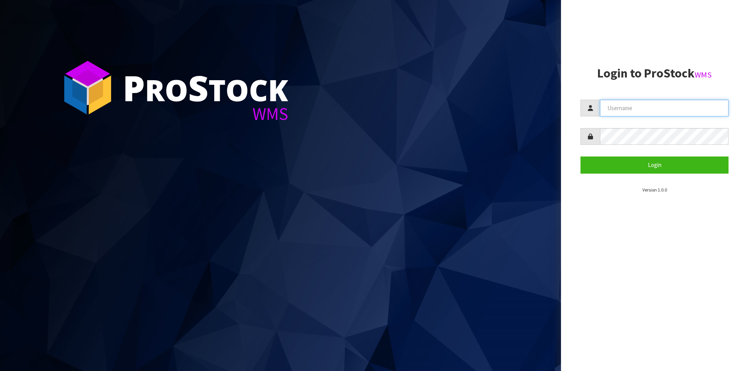
click at [643, 113] on input "text" at bounding box center [664, 108] width 129 height 17
type input "Australianclutch"
click at [580, 157] on button "Login" at bounding box center [654, 165] width 148 height 17
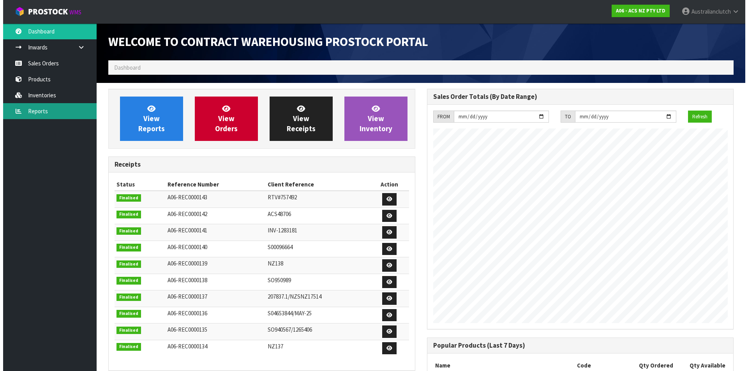
scroll to position [432, 318]
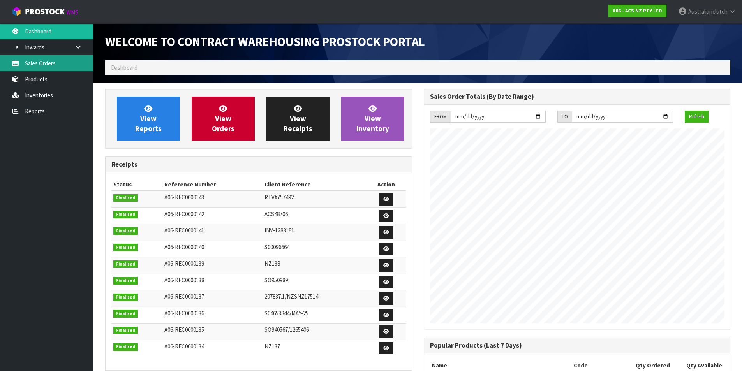
click at [49, 66] on link "Sales Orders" at bounding box center [47, 63] width 94 height 16
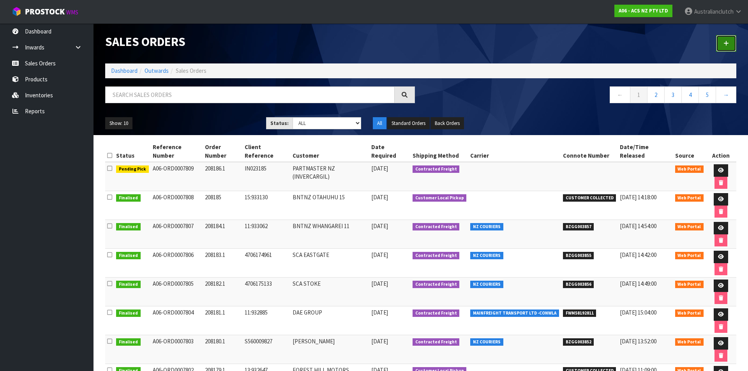
click at [723, 41] on link at bounding box center [726, 43] width 20 height 17
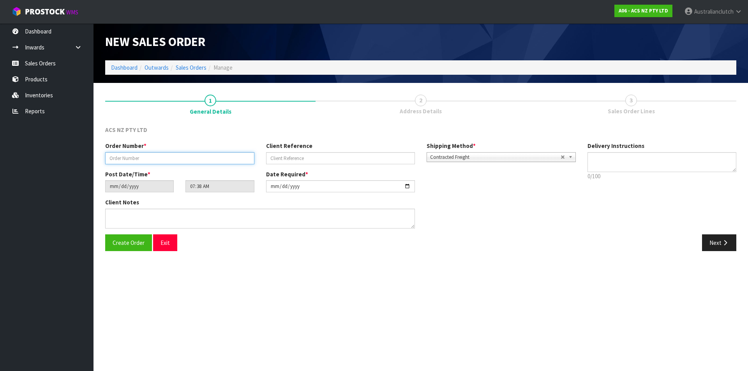
drag, startPoint x: 233, startPoint y: 157, endPoint x: 243, endPoint y: 162, distance: 11.3
click at [233, 157] on input "text" at bounding box center [179, 158] width 149 height 12
type input "208187.1"
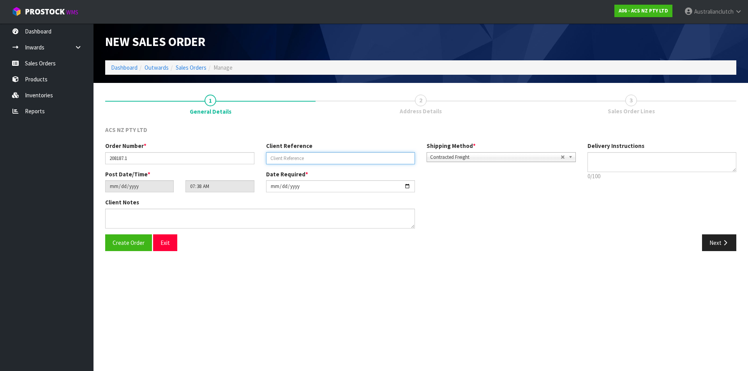
click at [326, 154] on input "text" at bounding box center [340, 158] width 149 height 12
paste input "KSZ17006"
type input "K"
click at [360, 155] on input "text" at bounding box center [340, 158] width 149 height 12
type input "24:933275"
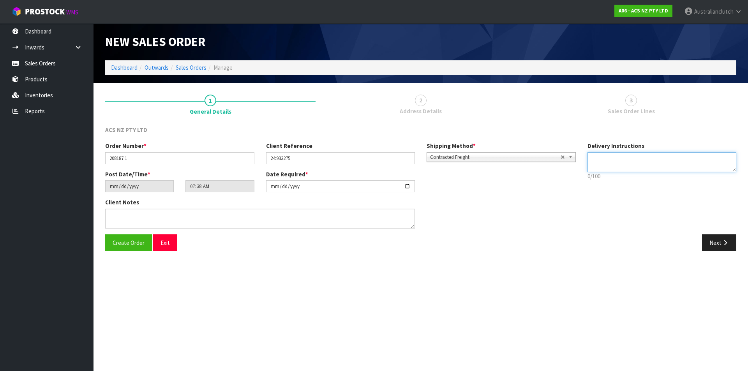
click at [617, 166] on textarea at bounding box center [661, 162] width 149 height 20
type textarea "NZC PLEASE"
click at [725, 249] on button "Next" at bounding box center [719, 243] width 34 height 17
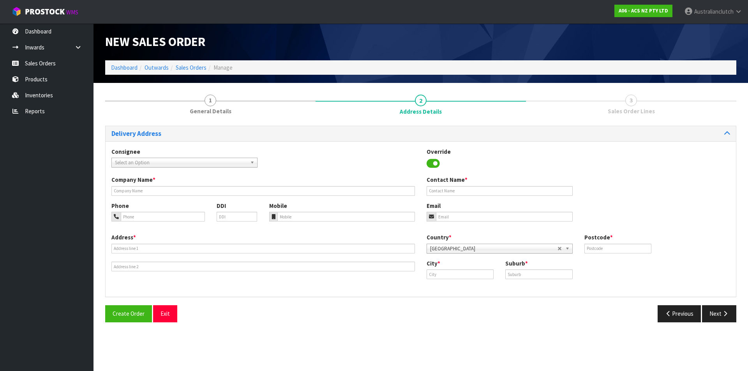
click at [143, 161] on span "Select an Option" at bounding box center [181, 162] width 132 height 9
type input "201404"
click at [162, 186] on li "201404 - BNTNZ [GEOGRAPHIC_DATA] 24" at bounding box center [184, 185] width 142 height 10
type input "BNTNZ [GEOGRAPHIC_DATA] 24"
type input "[STREET_ADDRESS]"
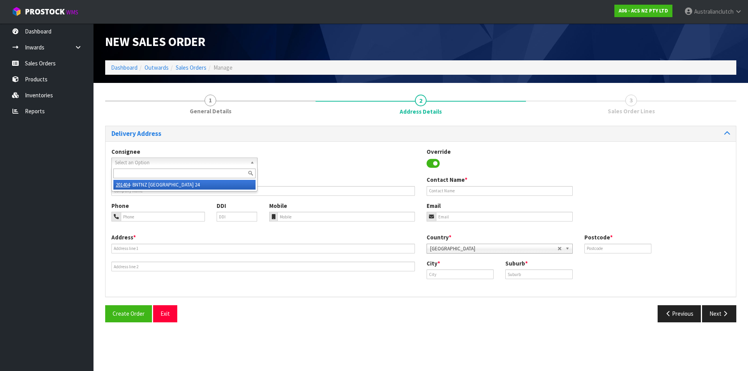
type input "0932"
type input "[GEOGRAPHIC_DATA]"
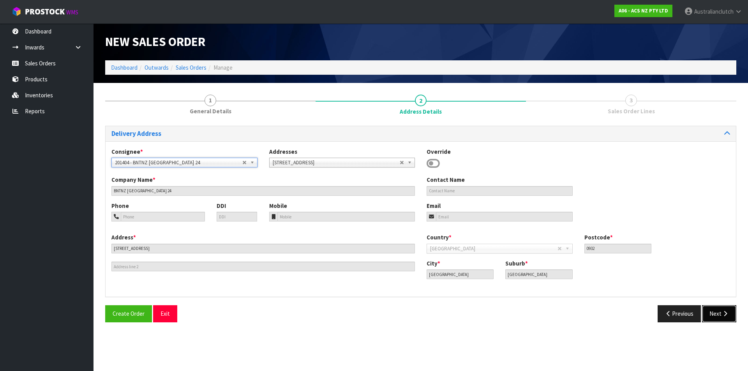
click at [710, 314] on button "Next" at bounding box center [719, 313] width 34 height 17
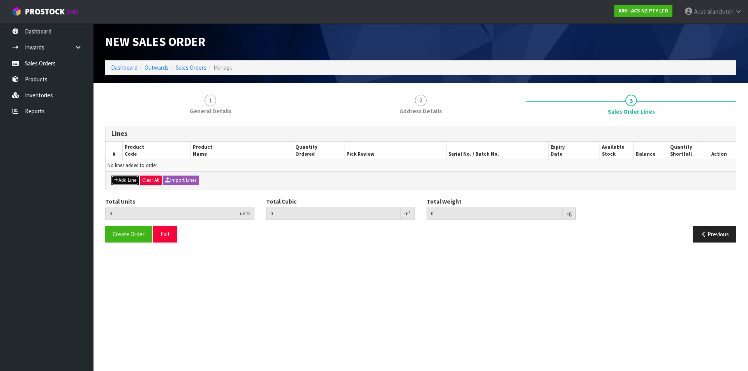
click at [131, 184] on button "Add Line" at bounding box center [124, 180] width 27 height 9
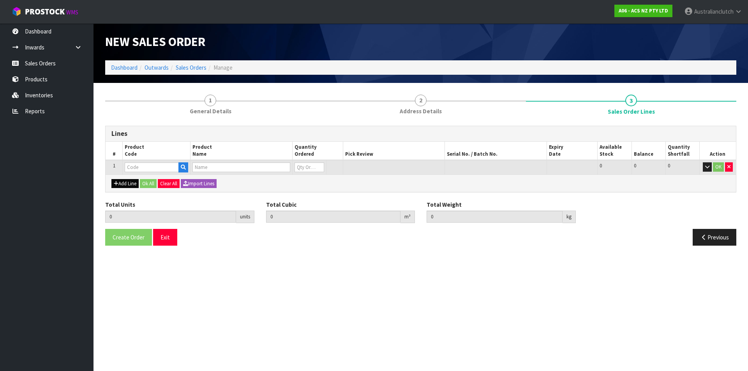
click at [138, 166] on input "text" at bounding box center [152, 167] width 54 height 10
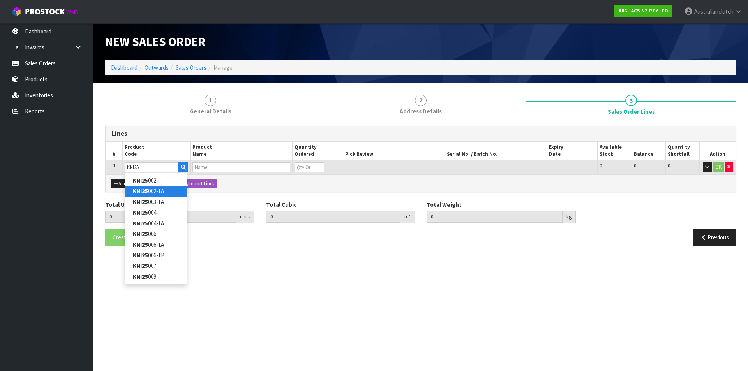
type input "KNI25"
click at [161, 196] on link "KNI25 002-1A" at bounding box center [156, 191] width 62 height 11
type input "KNI25002-1A"
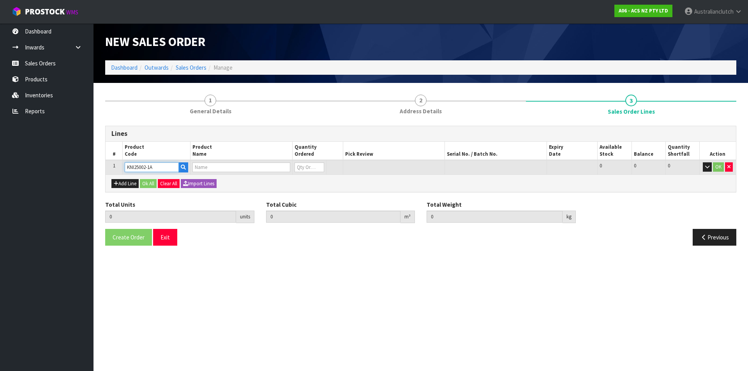
type input "0.000000"
type input "0.000"
type input "KIT HD NISSAN TERRANO 2.7L"
type input "0"
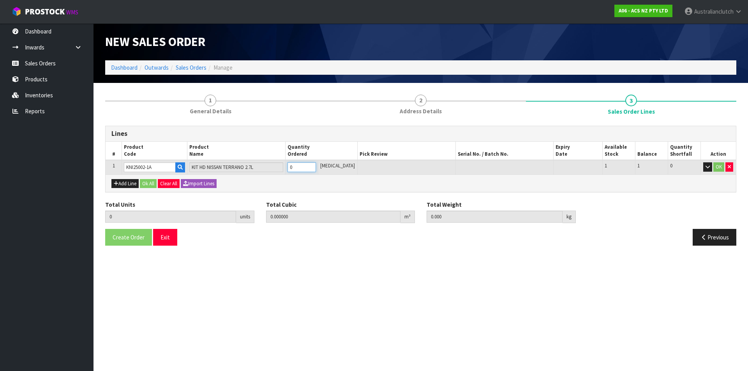
type input "1"
type input "0.01443"
type input "9.18"
drag, startPoint x: 318, startPoint y: 165, endPoint x: 575, endPoint y: 161, distance: 256.8
type input "1"
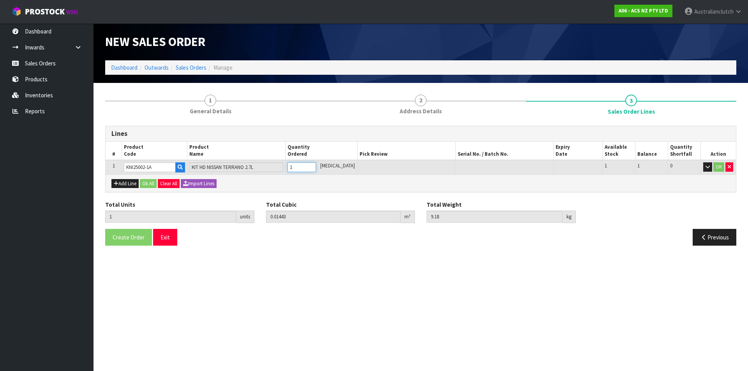
click at [316, 164] on input "1" at bounding box center [302, 167] width 28 height 10
click at [720, 168] on button "OK" at bounding box center [718, 166] width 11 height 9
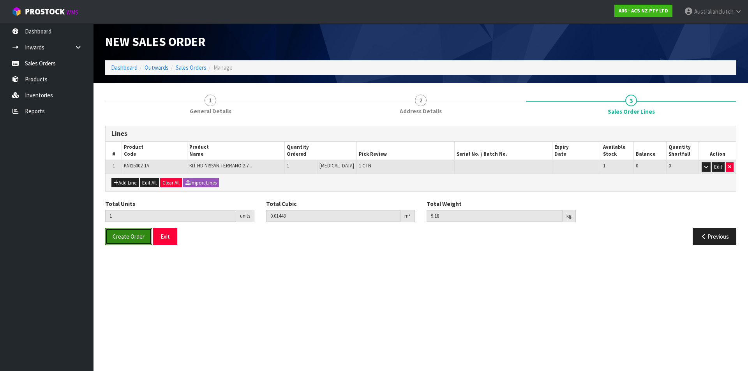
click at [124, 232] on button "Create Order" at bounding box center [128, 236] width 47 height 17
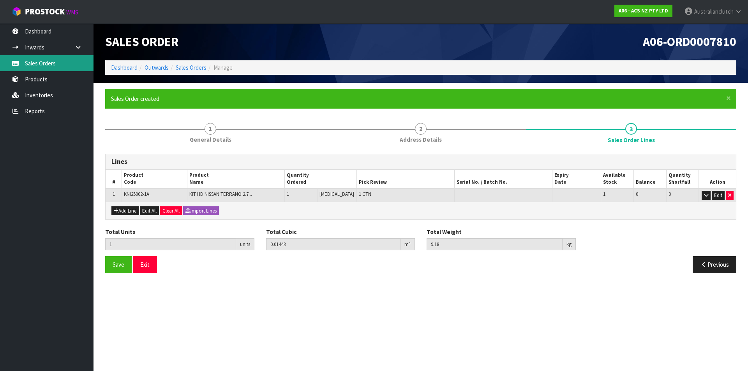
click at [52, 61] on link "Sales Orders" at bounding box center [47, 63] width 94 height 16
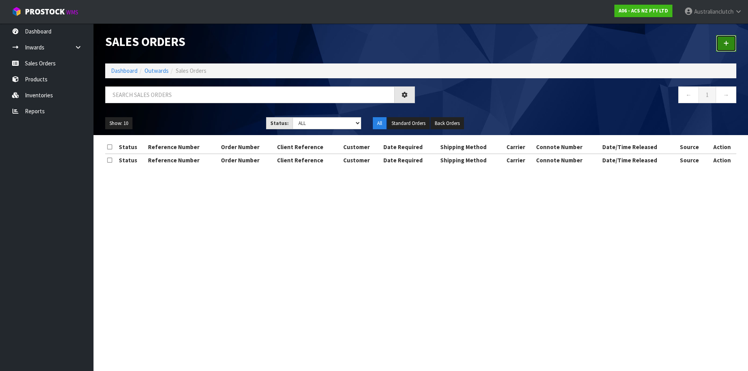
click at [723, 46] on link at bounding box center [726, 43] width 20 height 17
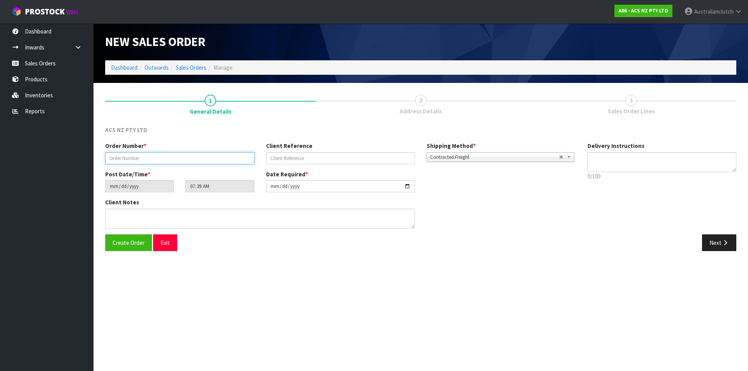
click at [209, 161] on input "text" at bounding box center [179, 158] width 149 height 12
type input "208188.1"
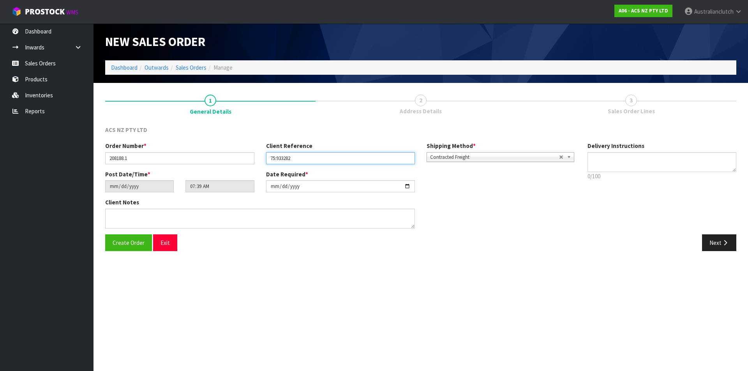
type input "75:933282"
click at [642, 176] on p "0/100" at bounding box center [661, 176] width 149 height 8
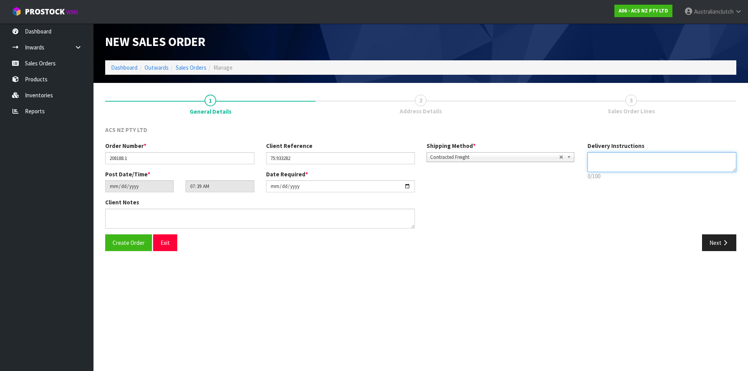
click at [617, 157] on textarea at bounding box center [661, 162] width 149 height 20
type textarea "NZC PLEASE"
click at [719, 238] on button "Next" at bounding box center [719, 243] width 34 height 17
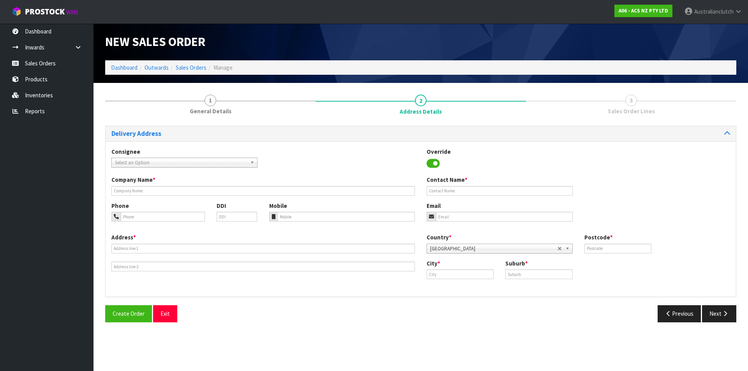
click at [139, 163] on span "Select an Option" at bounding box center [181, 162] width 132 height 9
type input "101719"
click at [162, 183] on li "101719 - BNTNZ SYDENHAM 75" at bounding box center [184, 185] width 142 height 10
type input "BNTNZ [GEOGRAPHIC_DATA] 75"
type input "[STREET_ADDRESS]"
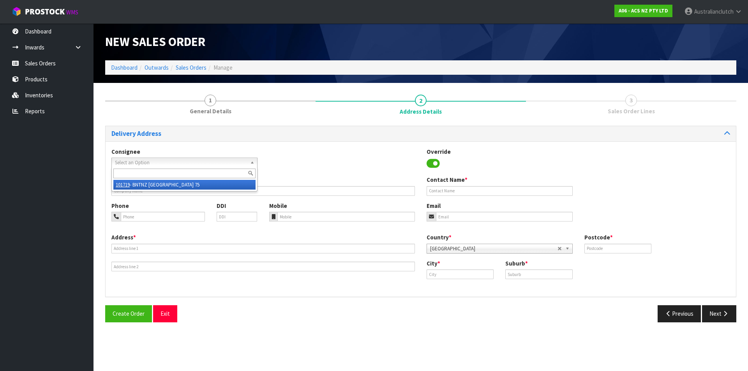
type input "8023"
type input "[GEOGRAPHIC_DATA]"
type input "WALTHAM"
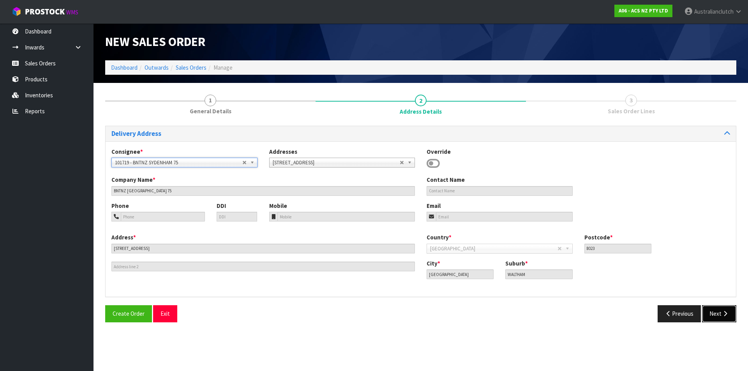
click at [723, 319] on button "Next" at bounding box center [719, 313] width 34 height 17
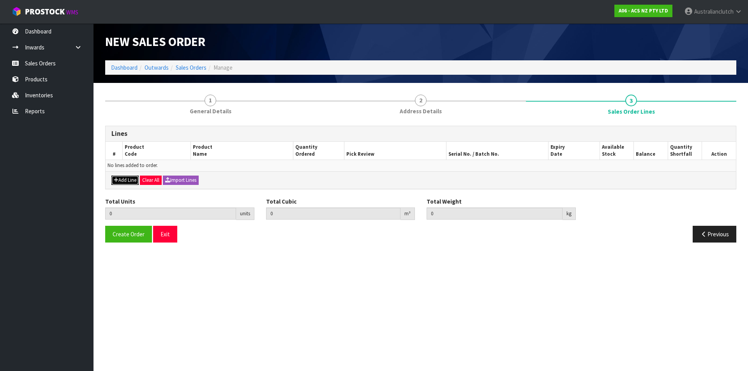
click at [128, 180] on button "Add Line" at bounding box center [124, 180] width 27 height 9
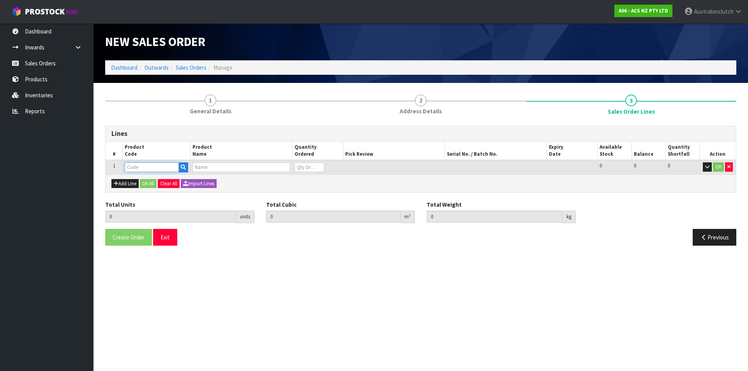
click at [132, 171] on input "text" at bounding box center [152, 167] width 54 height 10
type input "MCTY134"
type input "0.000000"
type input "0.000"
type input "CLUTCH M/CYL TOYOTA"
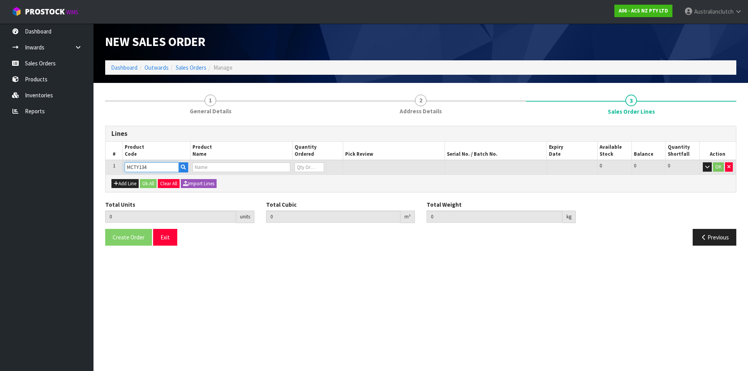
type input "0"
type input "MCTY134"
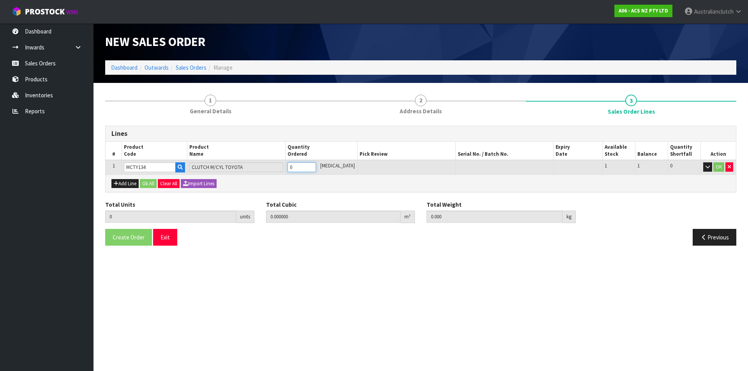
type input "1"
type input "0.002981"
type input "0.35"
type input "1"
click at [316, 167] on input "1" at bounding box center [302, 167] width 28 height 10
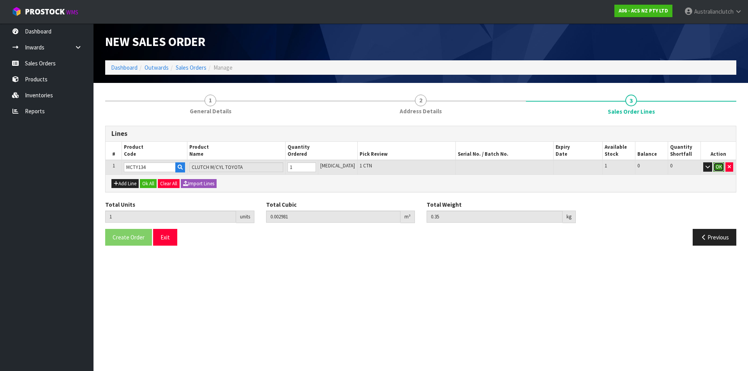
click at [723, 166] on button "OK" at bounding box center [718, 166] width 11 height 9
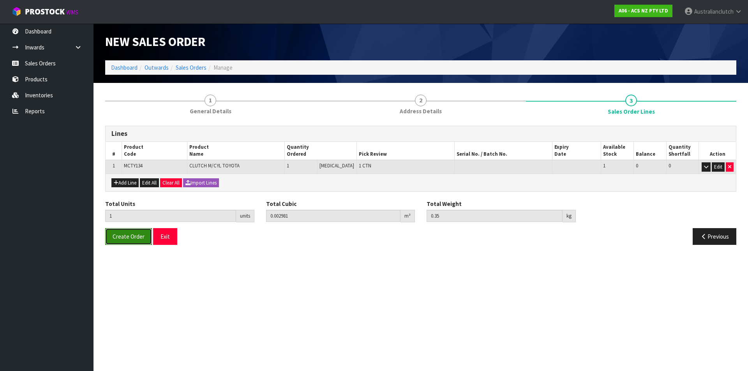
click at [132, 231] on button "Create Order" at bounding box center [128, 236] width 47 height 17
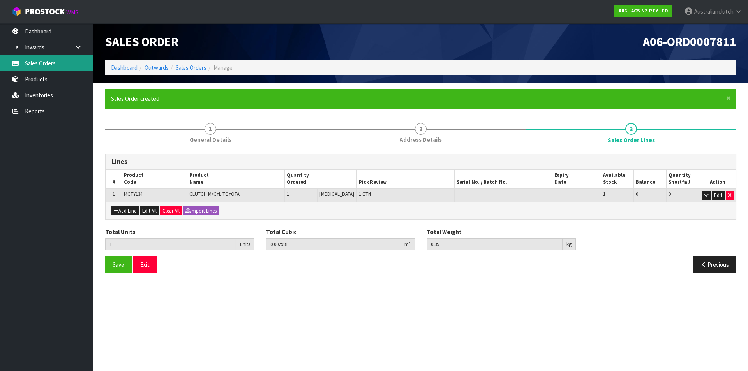
click at [32, 63] on link "Sales Orders" at bounding box center [47, 63] width 94 height 16
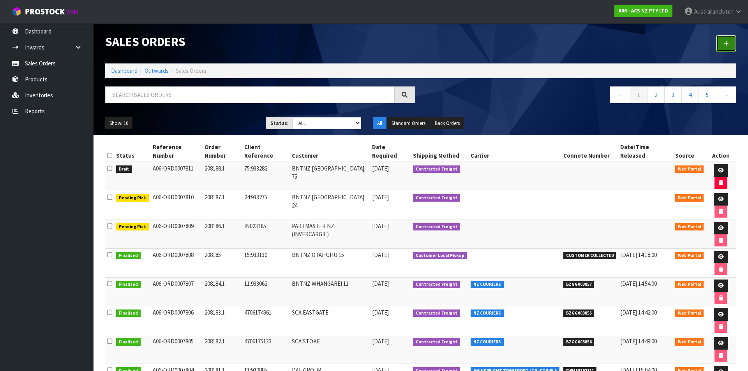
click at [729, 37] on link at bounding box center [726, 43] width 20 height 17
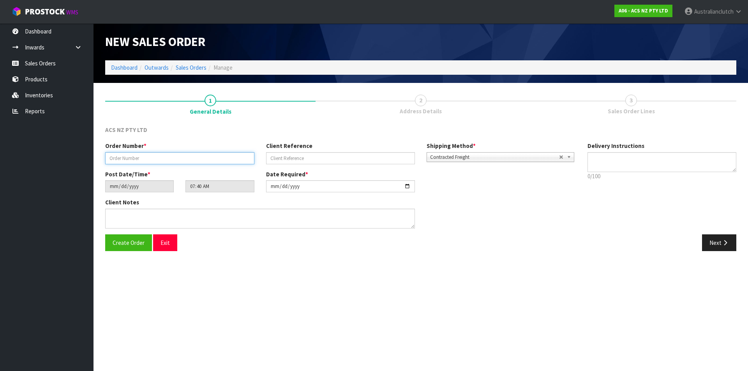
click at [221, 154] on input "text" at bounding box center [179, 158] width 149 height 12
type input "208189.1"
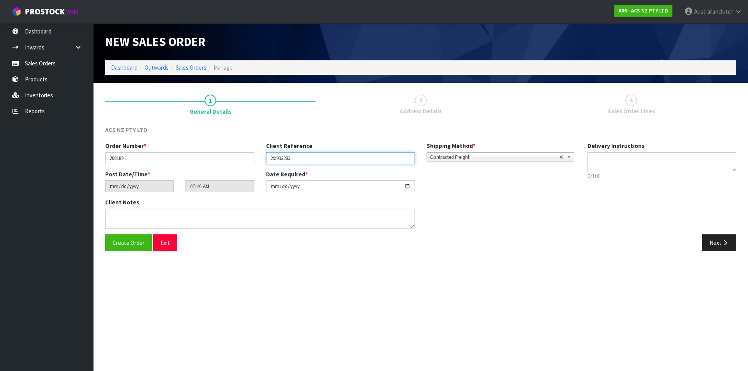
type input "29:933283"
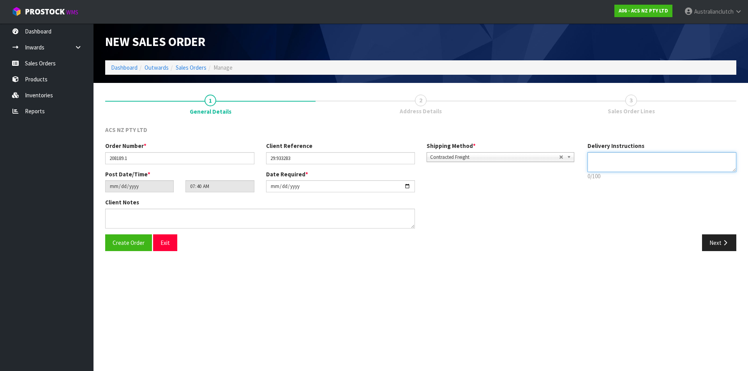
click at [688, 169] on textarea at bounding box center [661, 162] width 149 height 20
type textarea "NZC PLEASE"
click at [727, 247] on button "Next" at bounding box center [719, 243] width 34 height 17
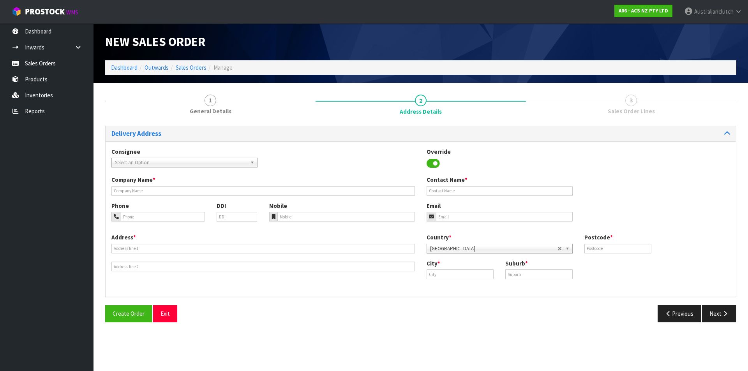
click at [186, 163] on span "Select an Option" at bounding box center [181, 162] width 132 height 9
type input "101686"
click at [182, 183] on li "101686 - BNTNZ PUKEKOHE 29" at bounding box center [184, 185] width 142 height 10
type input "BNTNZ PUKEKOHE 29"
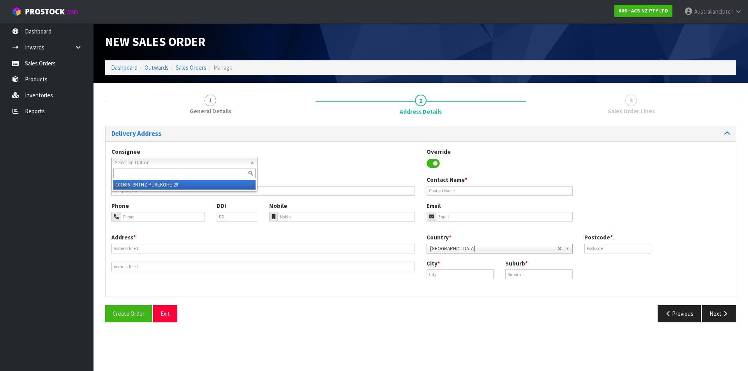
type input "[STREET_ADDRESS]"
type input "2120"
type input "PUKEKOHE"
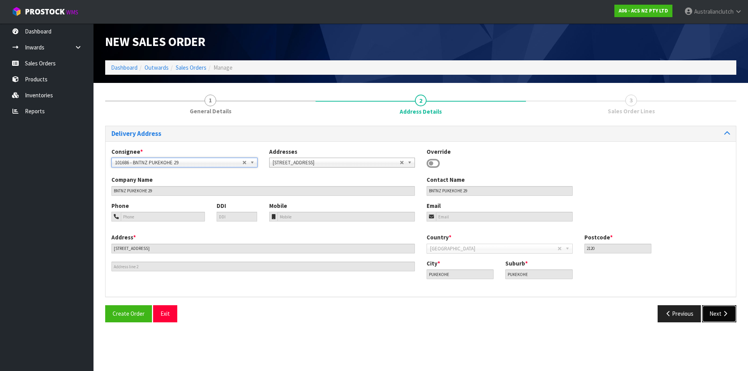
click at [714, 312] on button "Next" at bounding box center [719, 313] width 34 height 17
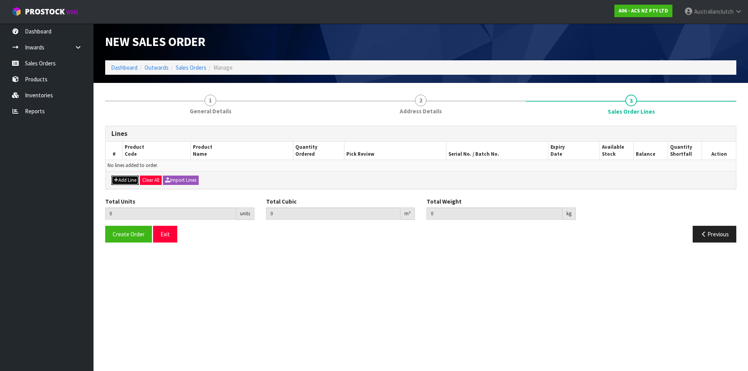
click at [123, 178] on button "Add Line" at bounding box center [124, 180] width 27 height 9
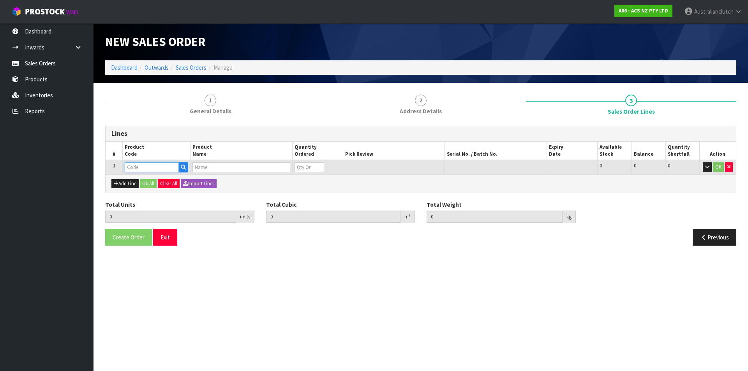
click at [133, 168] on input "text" at bounding box center [152, 167] width 54 height 10
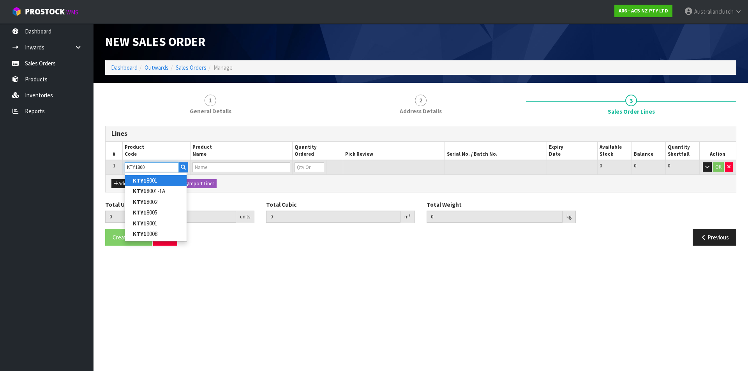
type input "KTY18002"
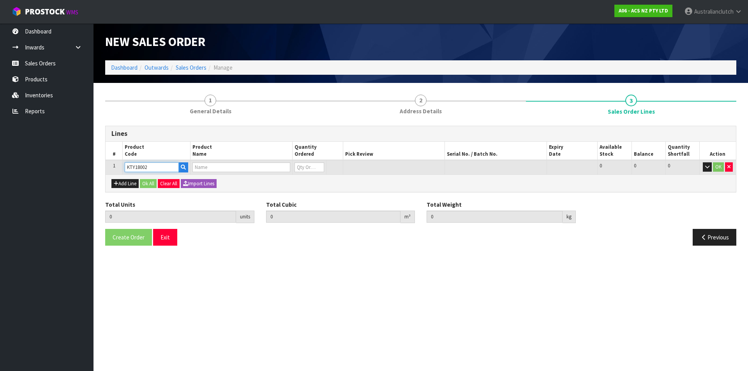
type input "0.000000"
type input "0.000"
type input "KIT STD TOYOTA COROLLA 1.2L"
type input "0"
type input "KTY18002"
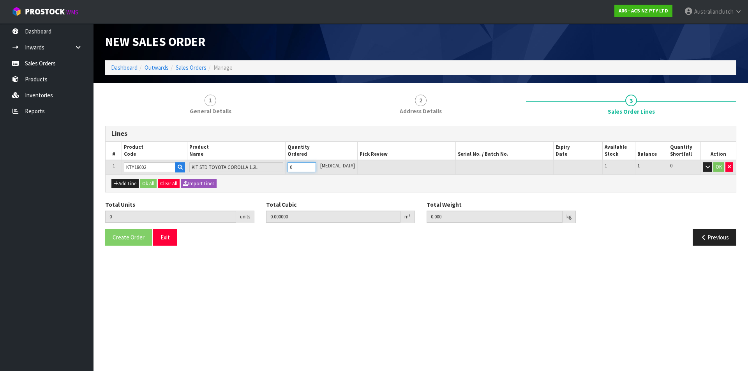
type input "1"
type input "0.01054"
type input "4.155"
type input "1"
click at [316, 165] on input "1" at bounding box center [302, 167] width 28 height 10
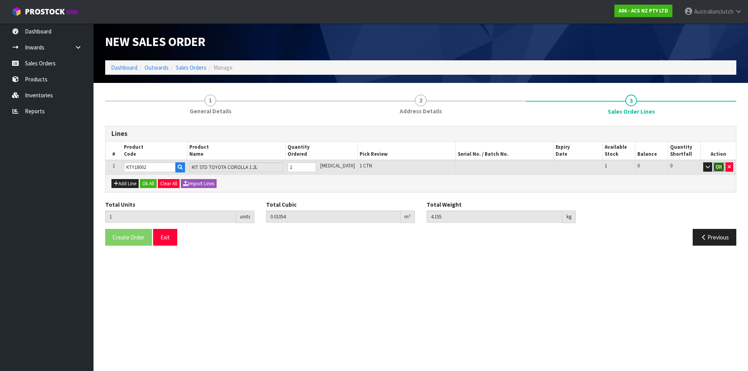
click at [723, 166] on button "OK" at bounding box center [718, 166] width 11 height 9
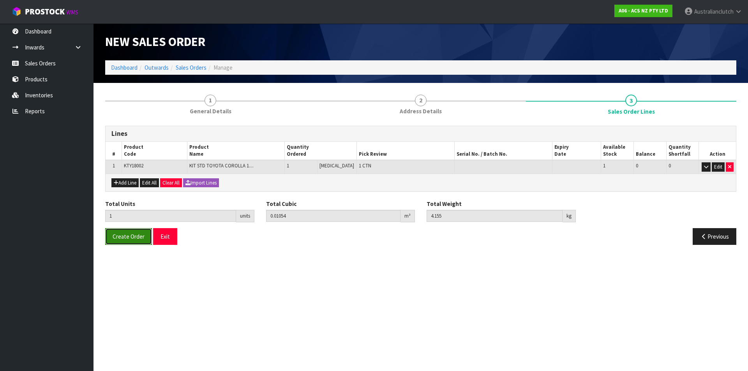
click at [117, 237] on span "Create Order" at bounding box center [129, 236] width 32 height 7
